Goal: Transaction & Acquisition: Obtain resource

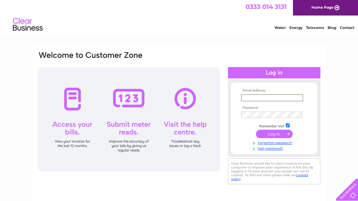
click at [254, 97] on input "text" at bounding box center [272, 97] width 62 height 7
type input "ahmed.altafaa1@gmail.com"
click at [256, 130] on input "submit" at bounding box center [274, 134] width 37 height 8
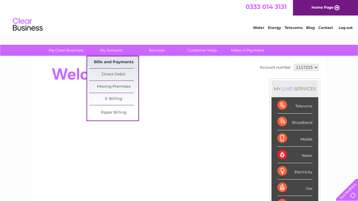
click at [111, 62] on link "Bills and Payments" at bounding box center [113, 62] width 49 height 12
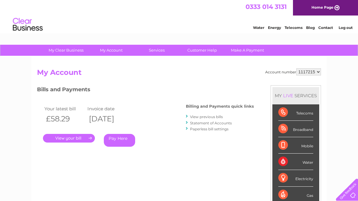
click at [78, 140] on link "." at bounding box center [69, 138] width 52 height 9
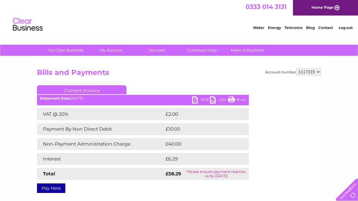
click at [198, 99] on link "PDF" at bounding box center [201, 100] width 18 height 9
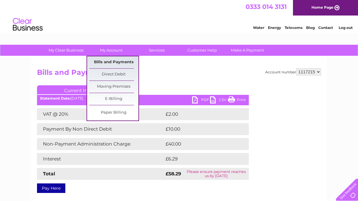
click at [128, 63] on link "Bills and Payments" at bounding box center [113, 62] width 49 height 12
click at [113, 61] on link "Bills and Payments" at bounding box center [113, 62] width 49 height 12
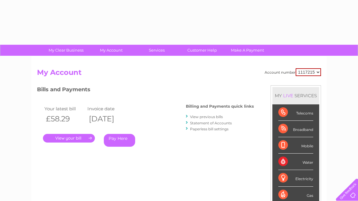
click at [217, 124] on link "Statement of Accounts" at bounding box center [211, 123] width 42 height 4
